Goal: Task Accomplishment & Management: Use online tool/utility

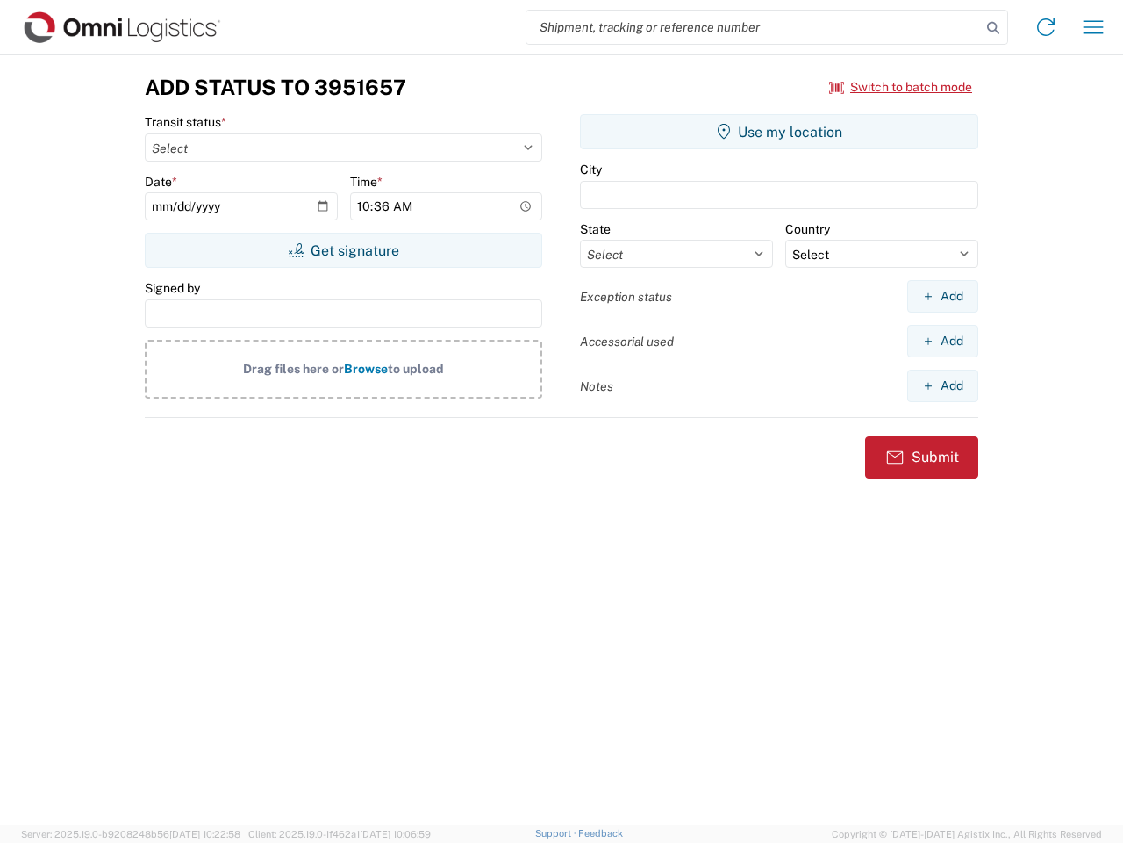
click at [754, 27] on input "search" at bounding box center [754, 27] width 455 height 33
click at [994, 28] on icon at bounding box center [993, 28] width 25 height 25
click at [1046, 27] on icon at bounding box center [1046, 27] width 28 height 28
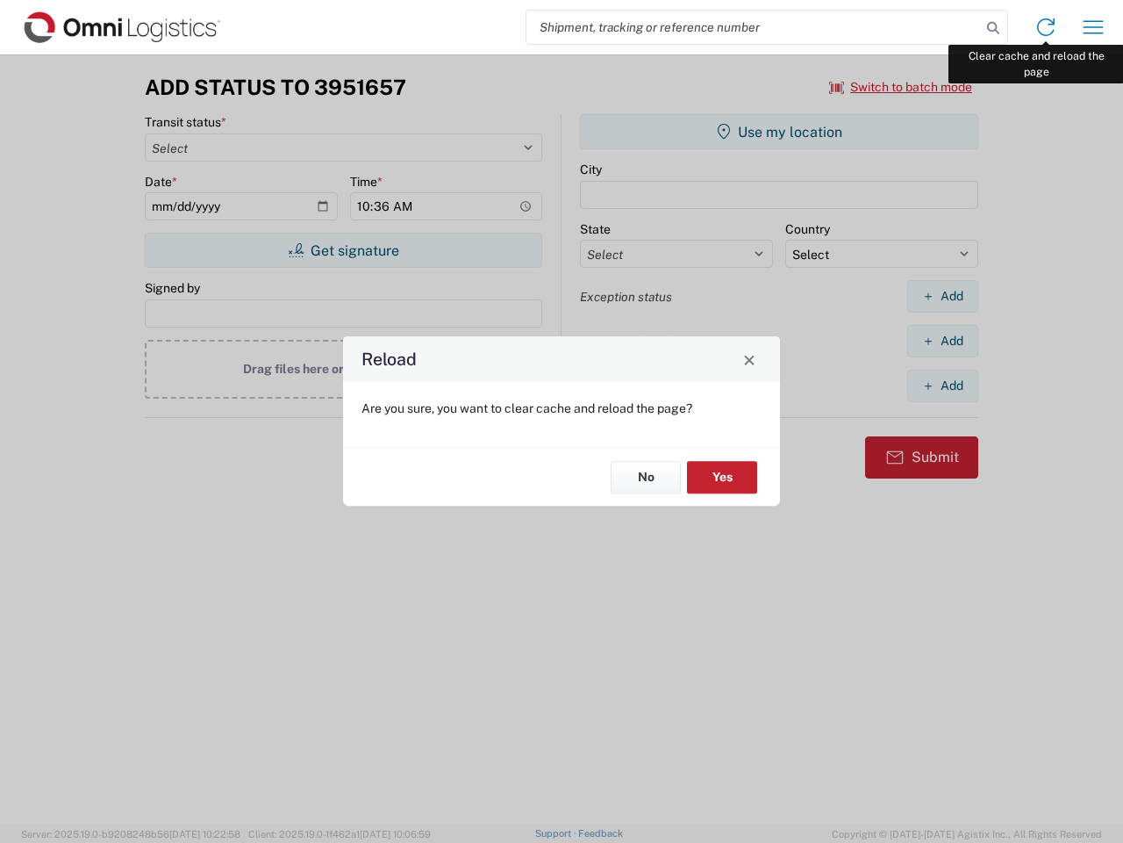
click at [1094, 27] on div "Reload Are you sure, you want to clear cache and reload the page? No Yes" at bounding box center [561, 421] width 1123 height 843
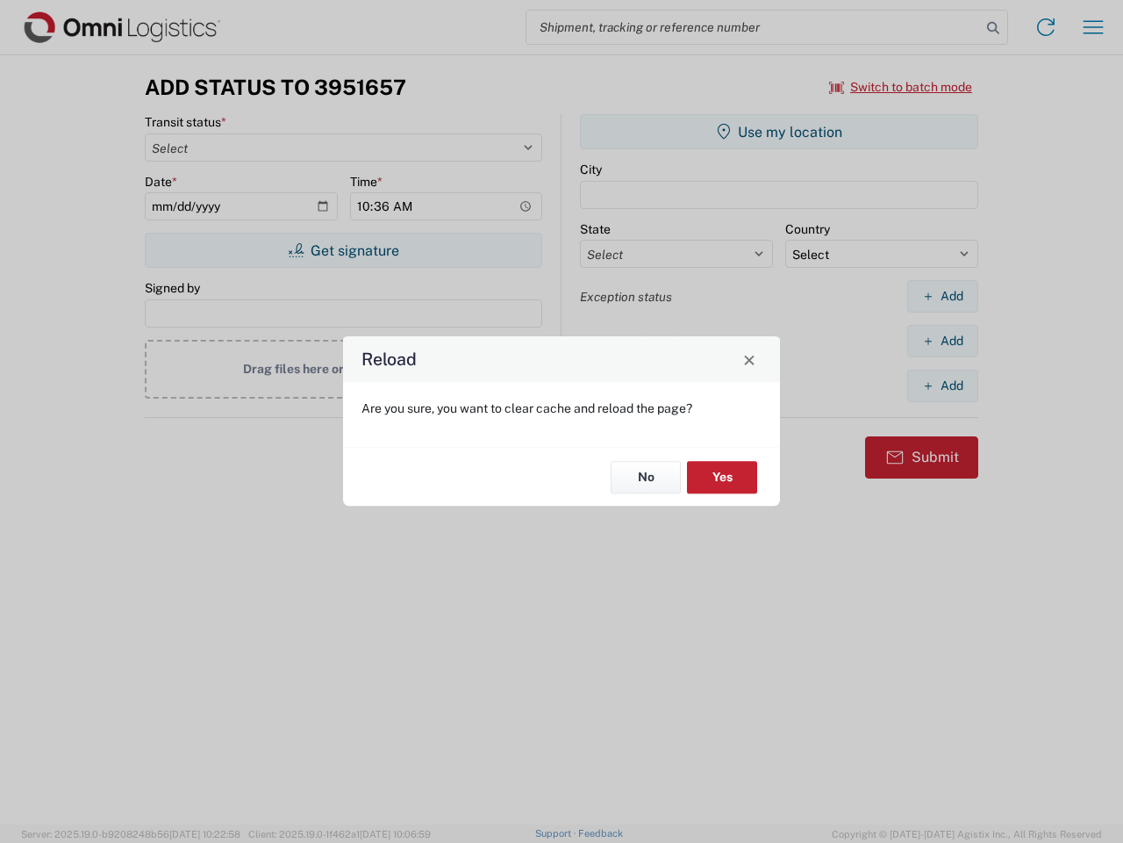
click at [901, 87] on div "Reload Are you sure, you want to clear cache and reload the page? No Yes" at bounding box center [561, 421] width 1123 height 843
click at [343, 250] on div "Reload Are you sure, you want to clear cache and reload the page? No Yes" at bounding box center [561, 421] width 1123 height 843
click at [779, 132] on div "Reload Are you sure, you want to clear cache and reload the page? No Yes" at bounding box center [561, 421] width 1123 height 843
click at [943, 296] on div "Reload Are you sure, you want to clear cache and reload the page? No Yes" at bounding box center [561, 421] width 1123 height 843
click at [943, 341] on div "Reload Are you sure, you want to clear cache and reload the page? No Yes" at bounding box center [561, 421] width 1123 height 843
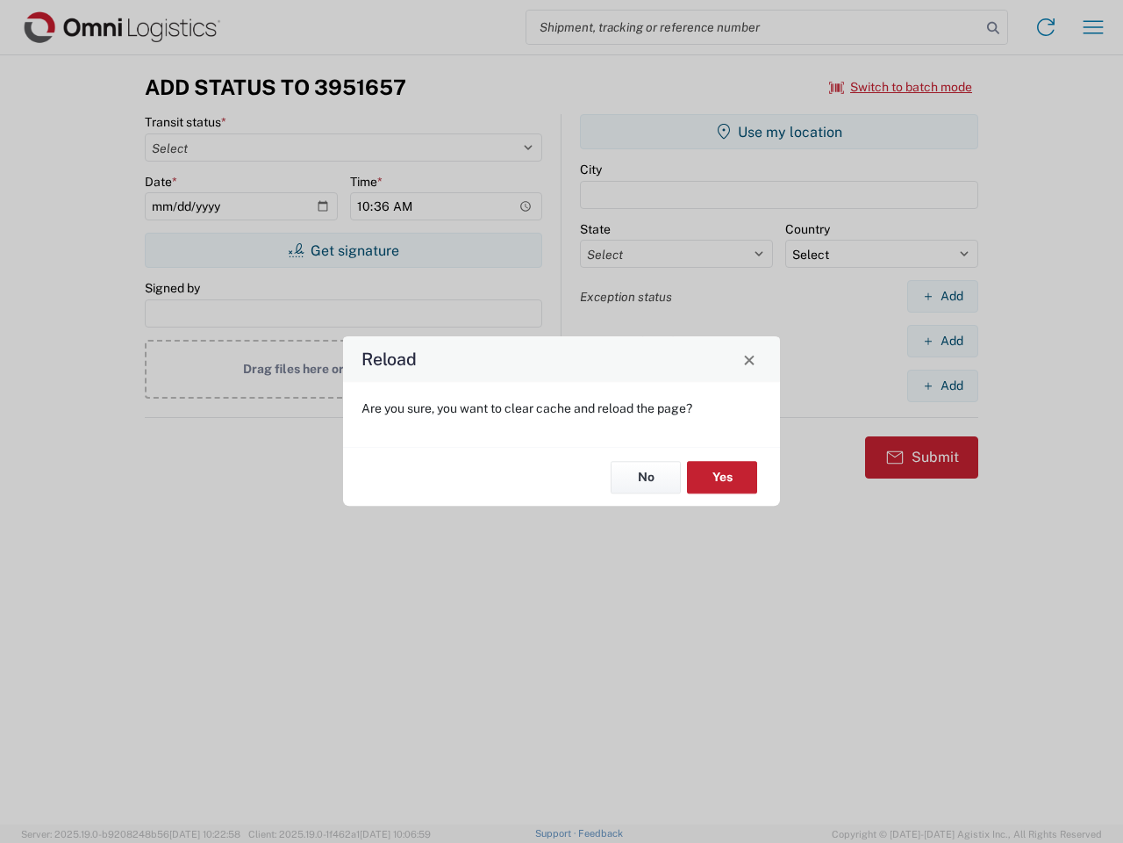
click at [943, 385] on div "Reload Are you sure, you want to clear cache and reload the page? No Yes" at bounding box center [561, 421] width 1123 height 843
